Goal: Task Accomplishment & Management: Manage account settings

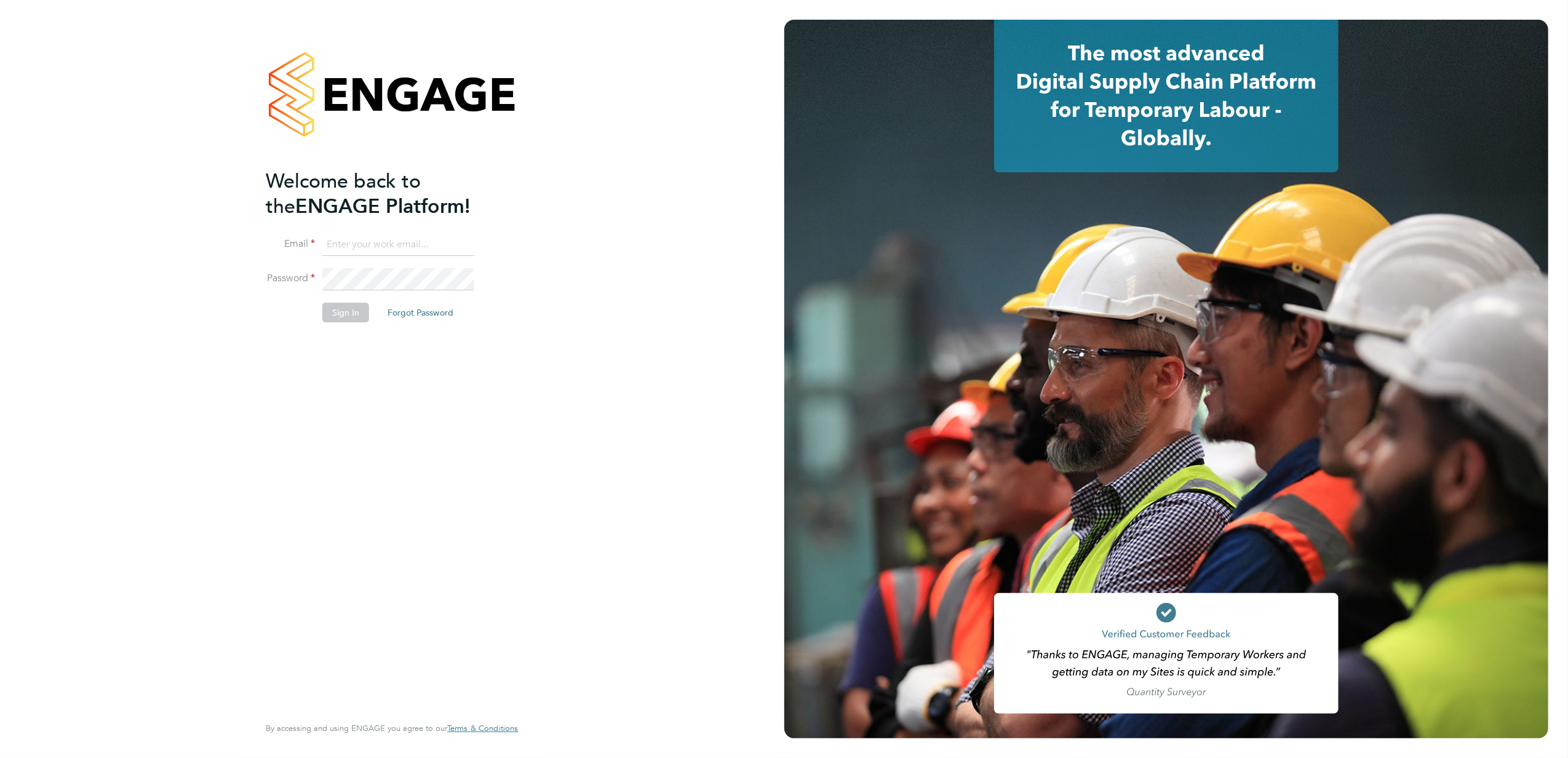
click at [367, 240] on input at bounding box center [399, 245] width 152 height 22
type input "[EMAIL_ADDRESS][PERSON_NAME][DOMAIN_NAME]"
click at [342, 310] on button "Sign In" at bounding box center [346, 312] width 47 height 20
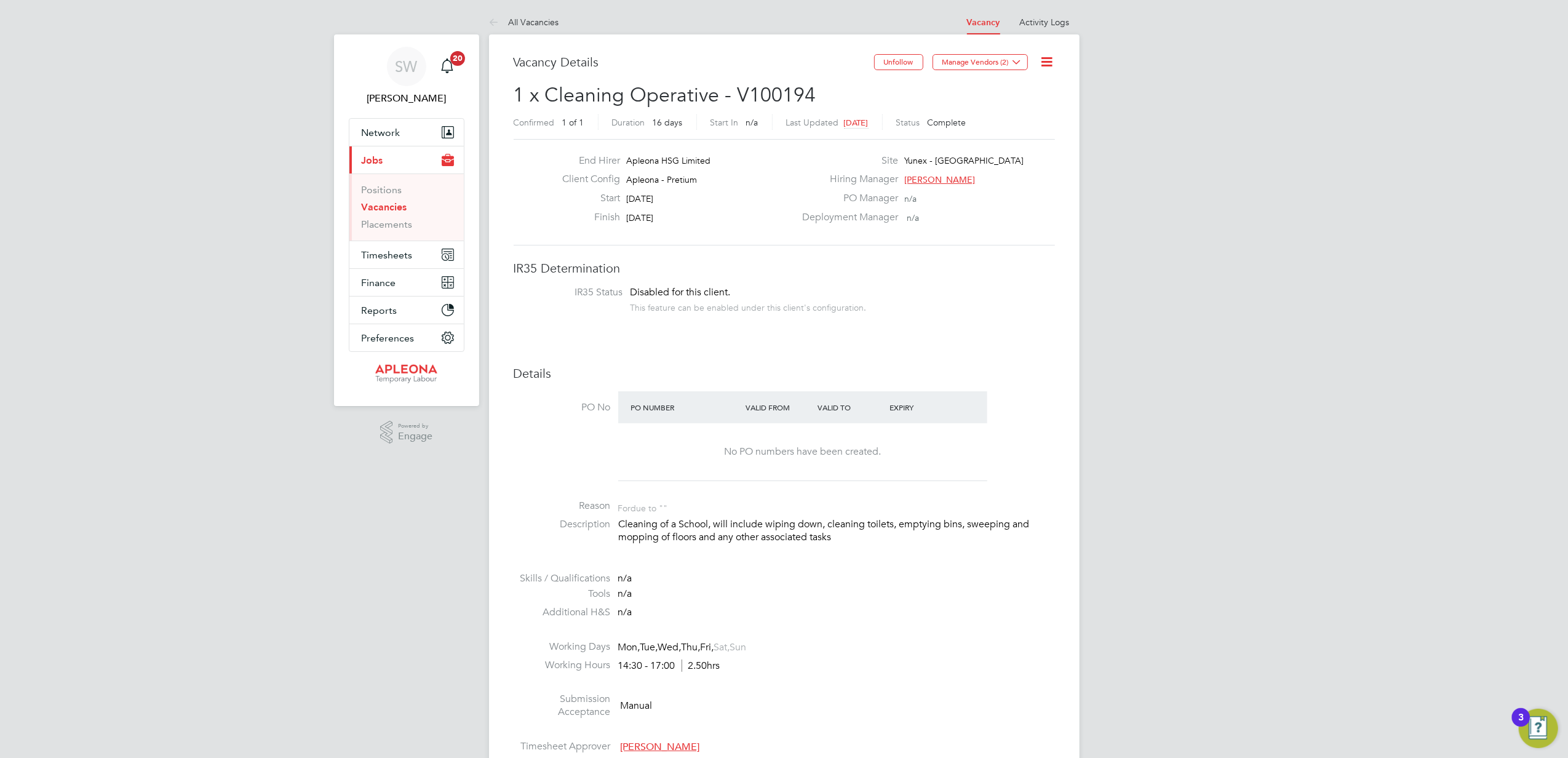
click at [381, 212] on link "Vacancies" at bounding box center [384, 207] width 45 height 11
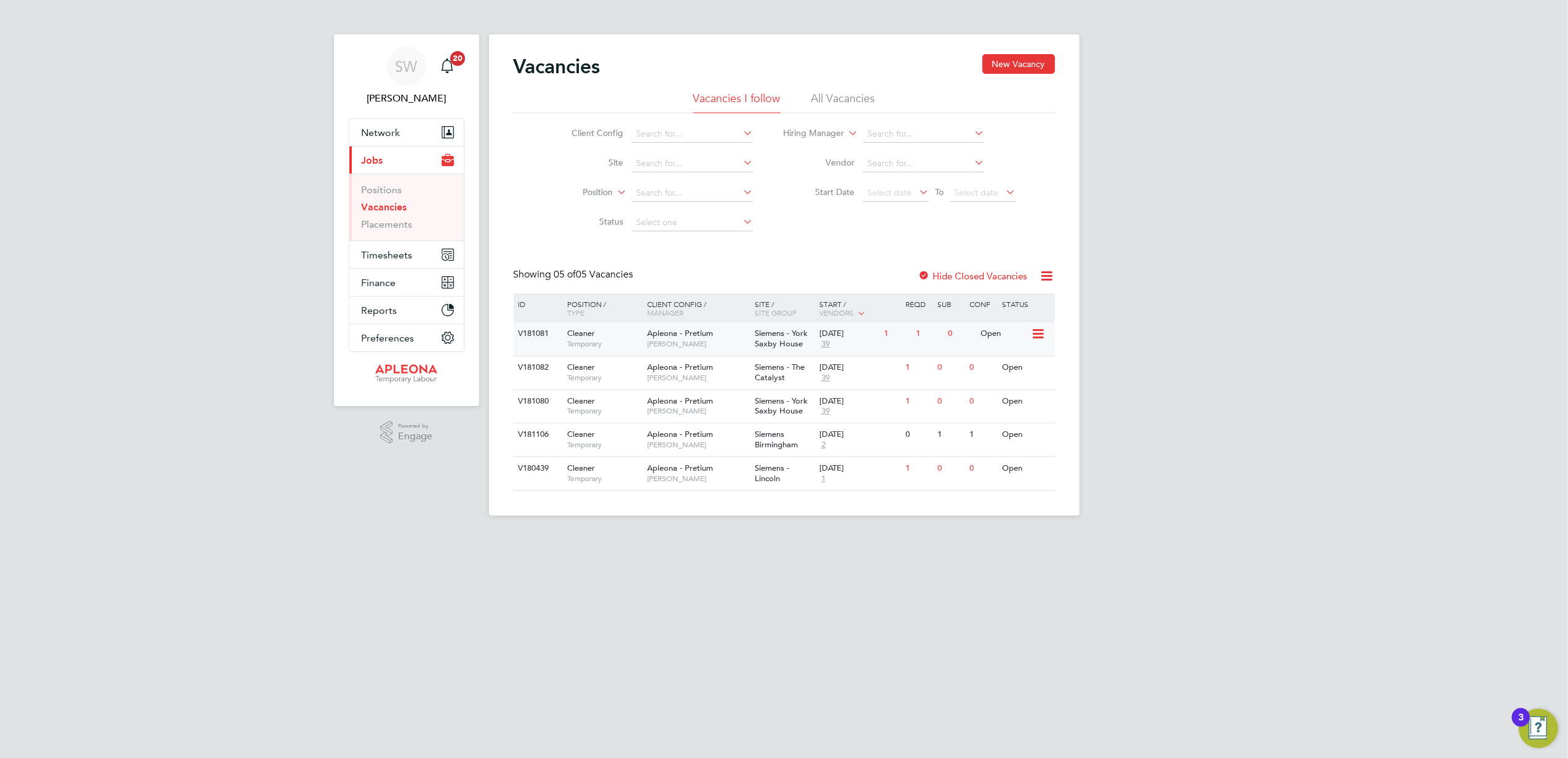
click at [838, 331] on div "[DATE]" at bounding box center [849, 333] width 59 height 10
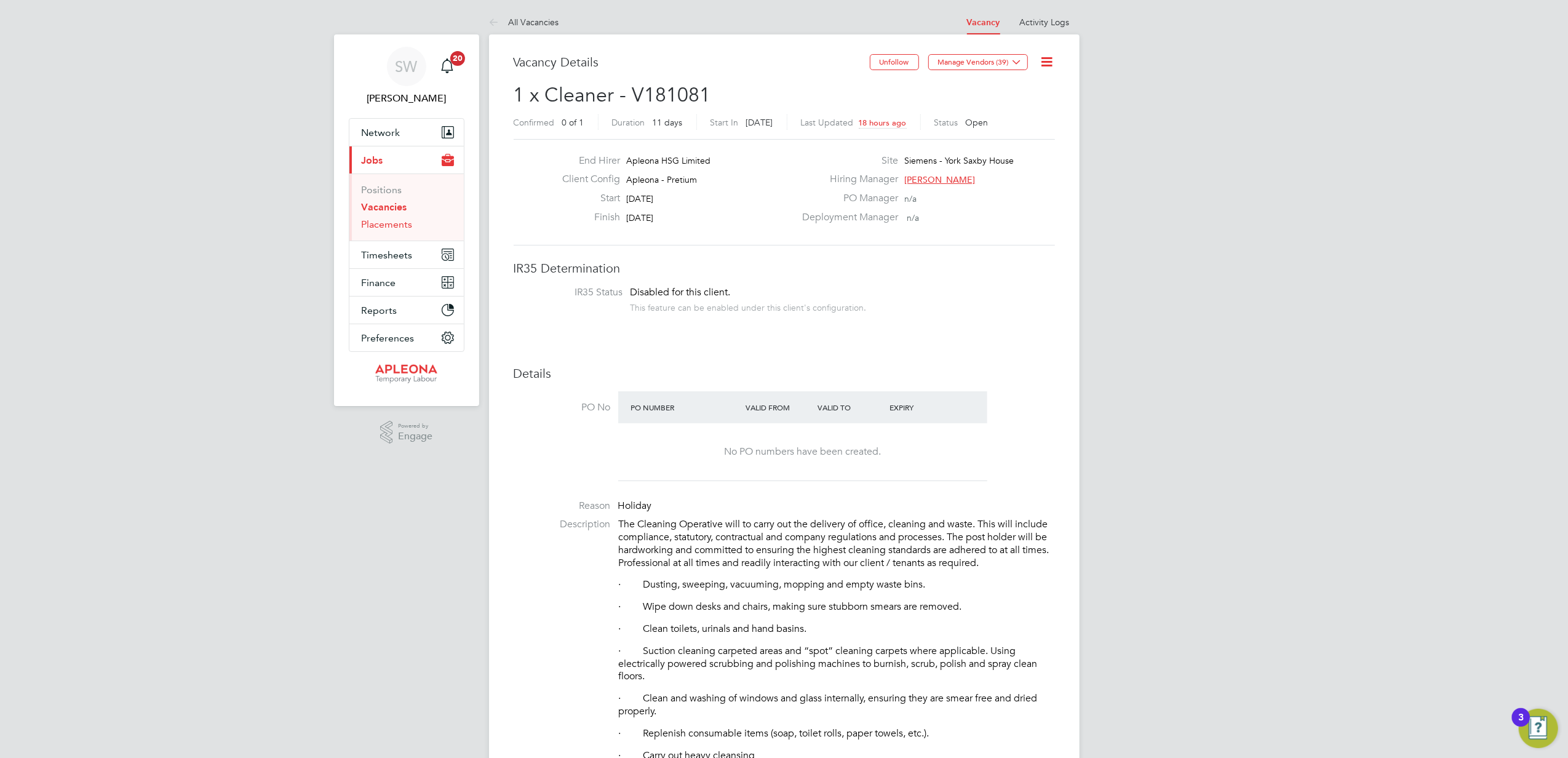
click at [385, 225] on link "Placements" at bounding box center [387, 224] width 51 height 11
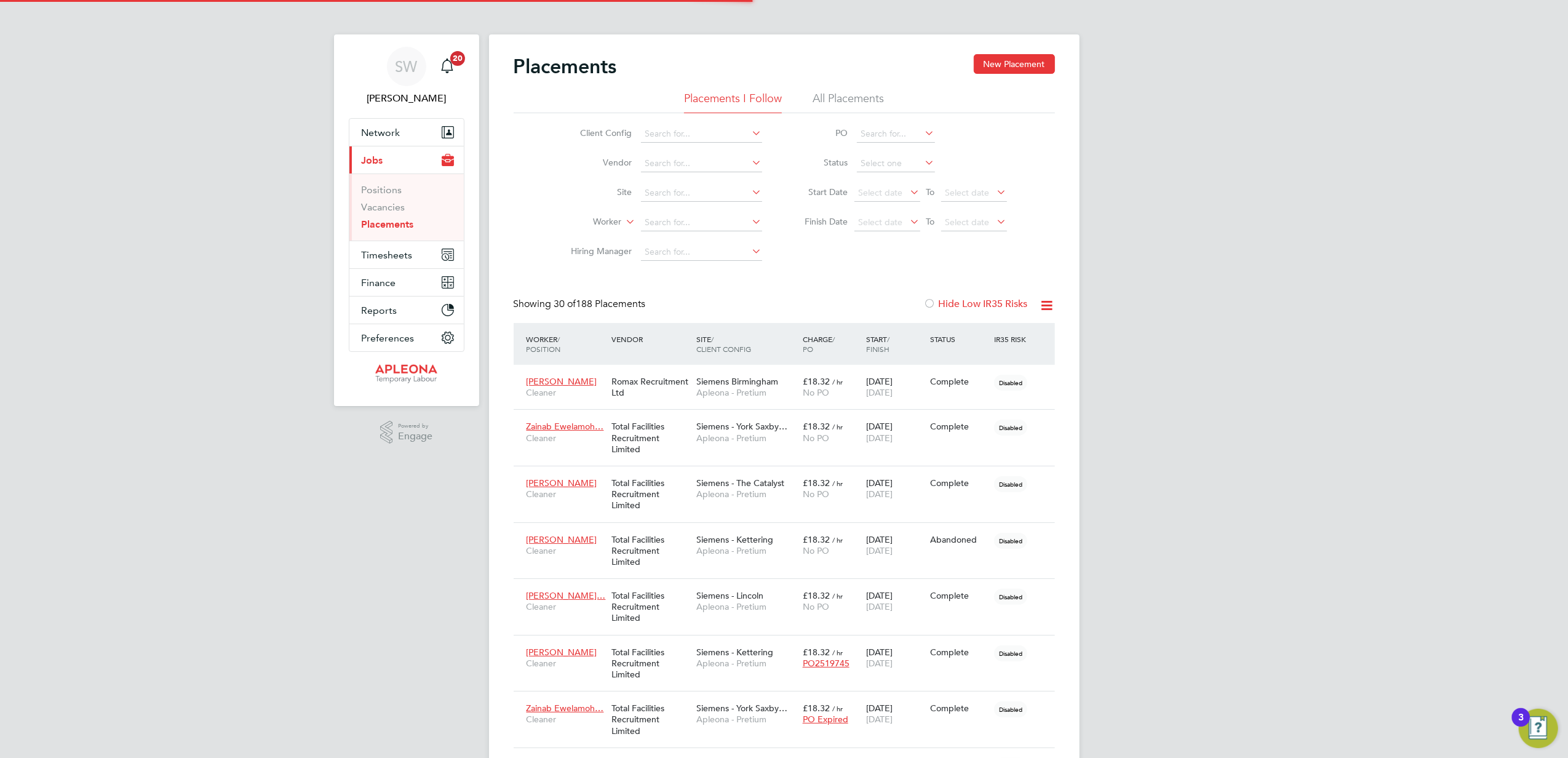
scroll to position [35, 86]
click at [387, 207] on link "Vacancies" at bounding box center [383, 207] width 43 height 11
